Goal: Navigation & Orientation: Find specific page/section

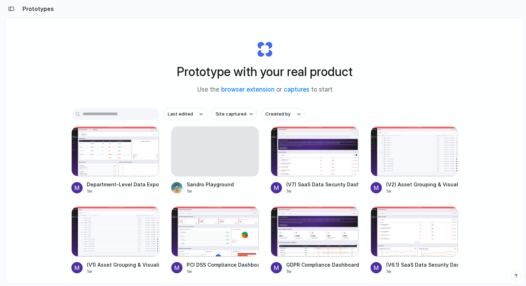
scroll to position [5, 0]
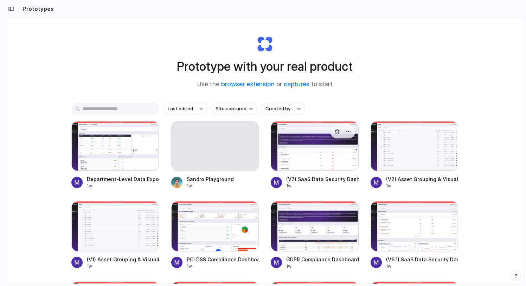
click at [297, 160] on div at bounding box center [315, 146] width 88 height 50
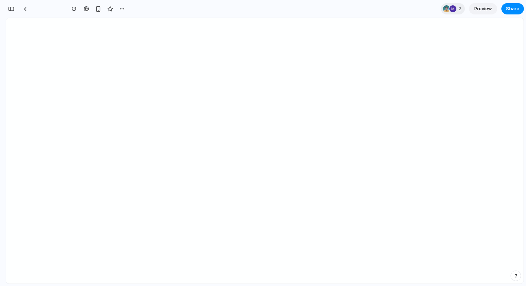
scroll to position [3821, 0]
